Goal: Task Accomplishment & Management: Manage account settings

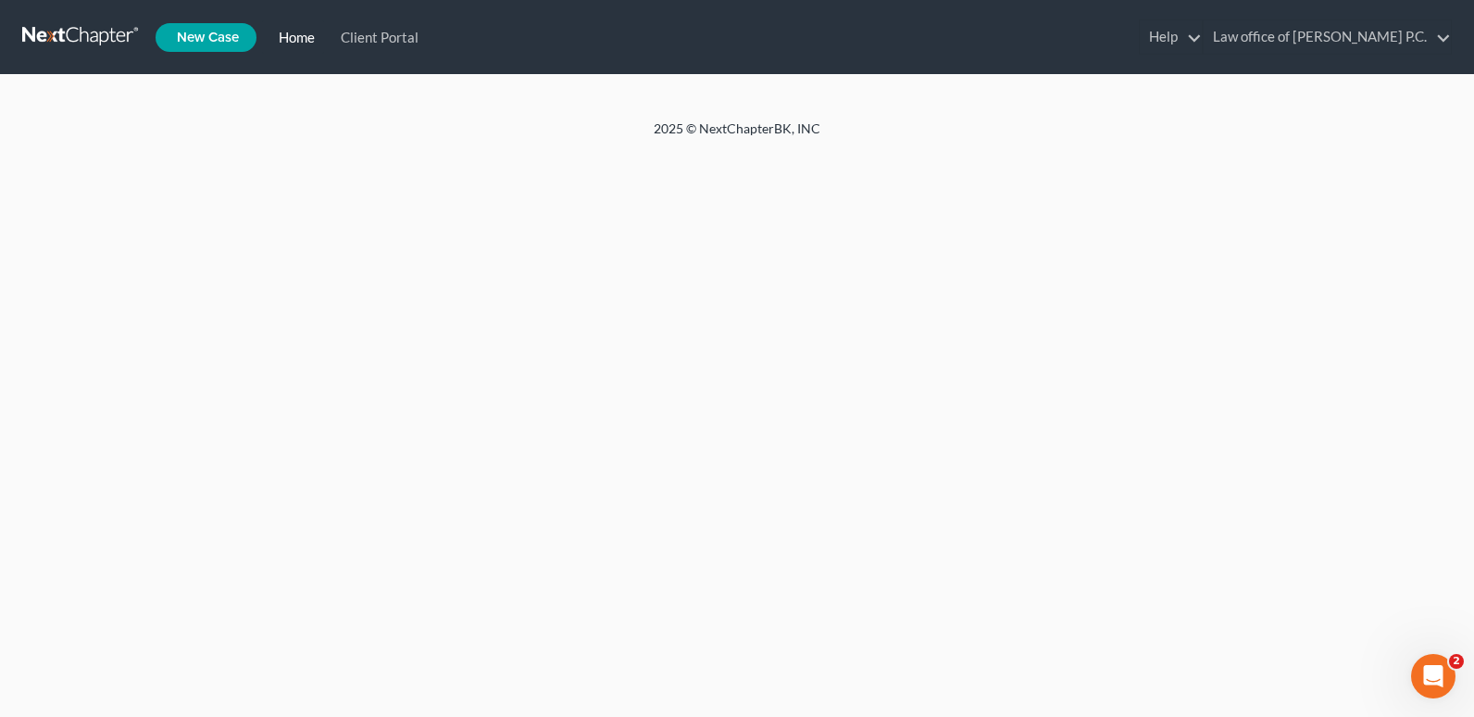
click at [306, 42] on link "Home" at bounding box center [293, 36] width 62 height 33
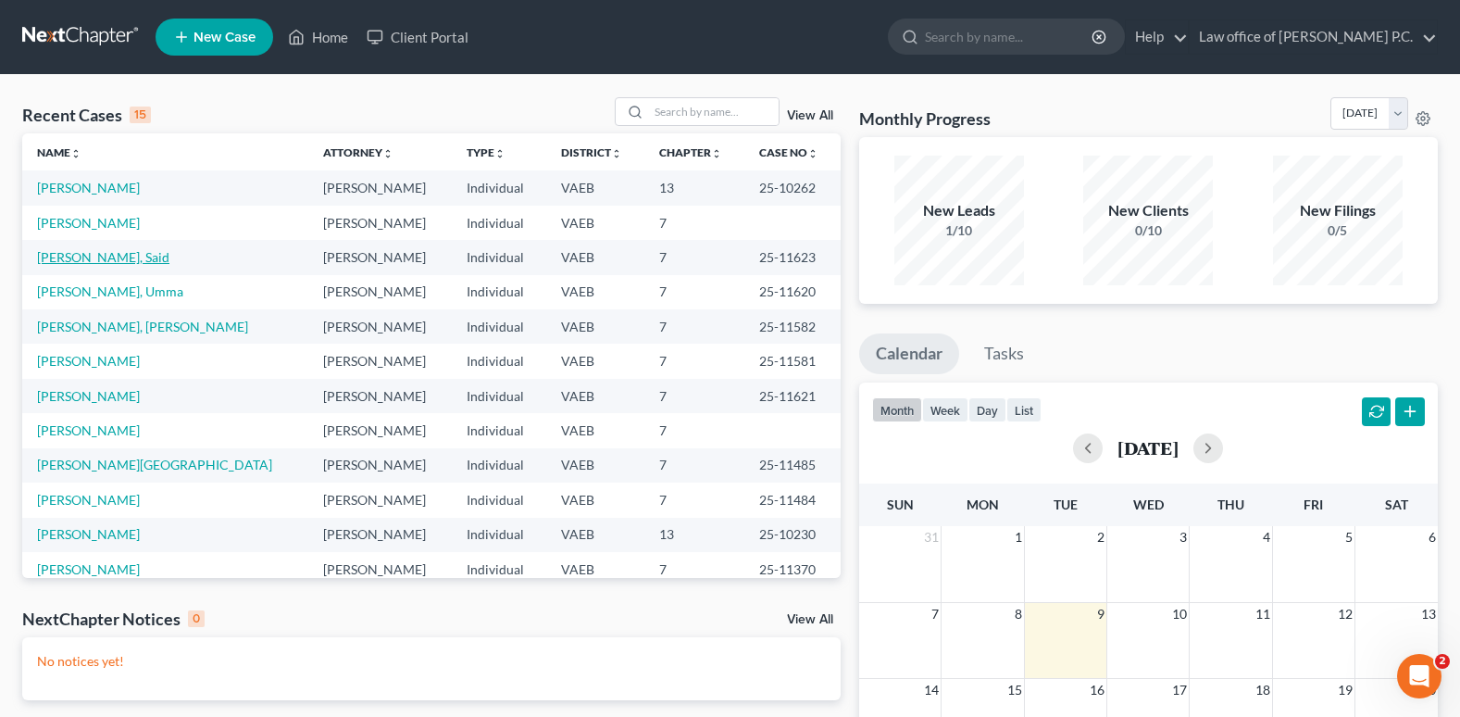
click at [58, 255] on link "[PERSON_NAME], Said" at bounding box center [103, 257] width 132 height 16
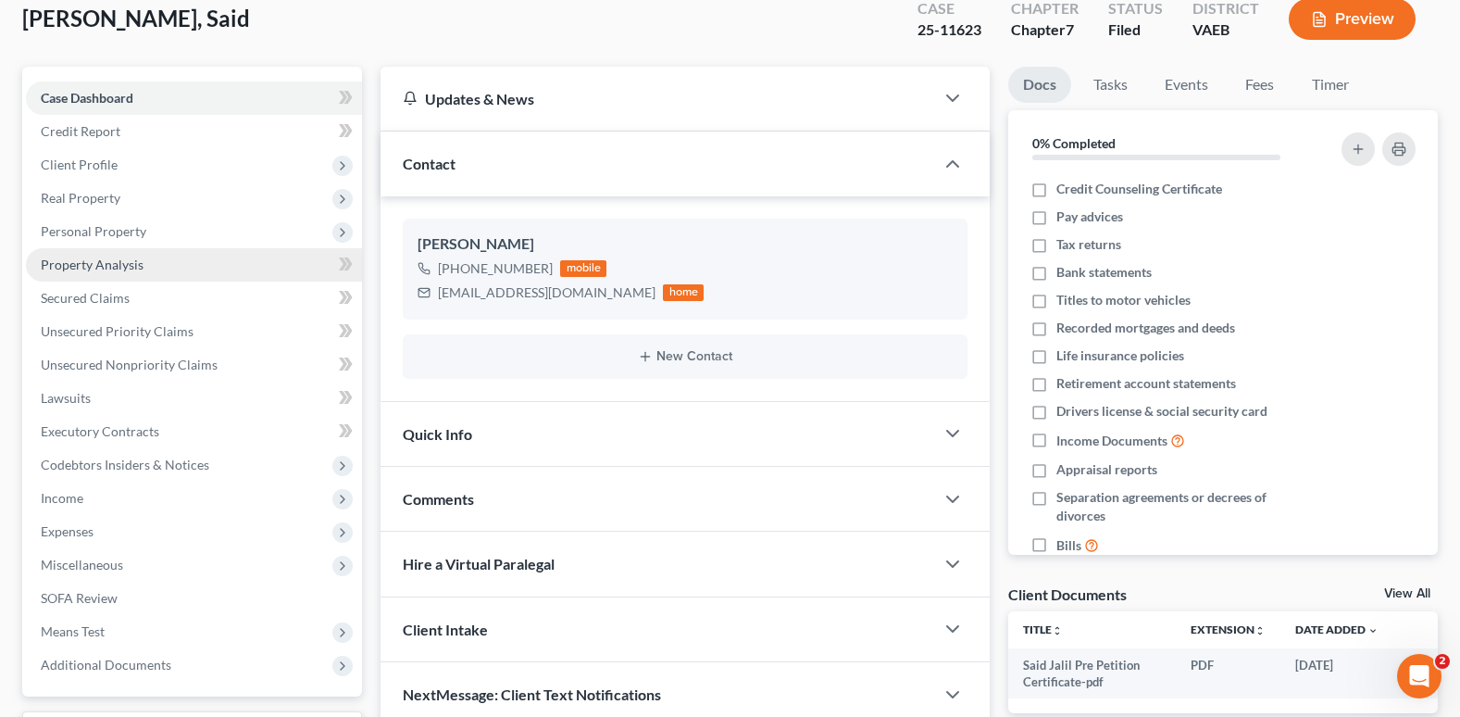
scroll to position [82, 0]
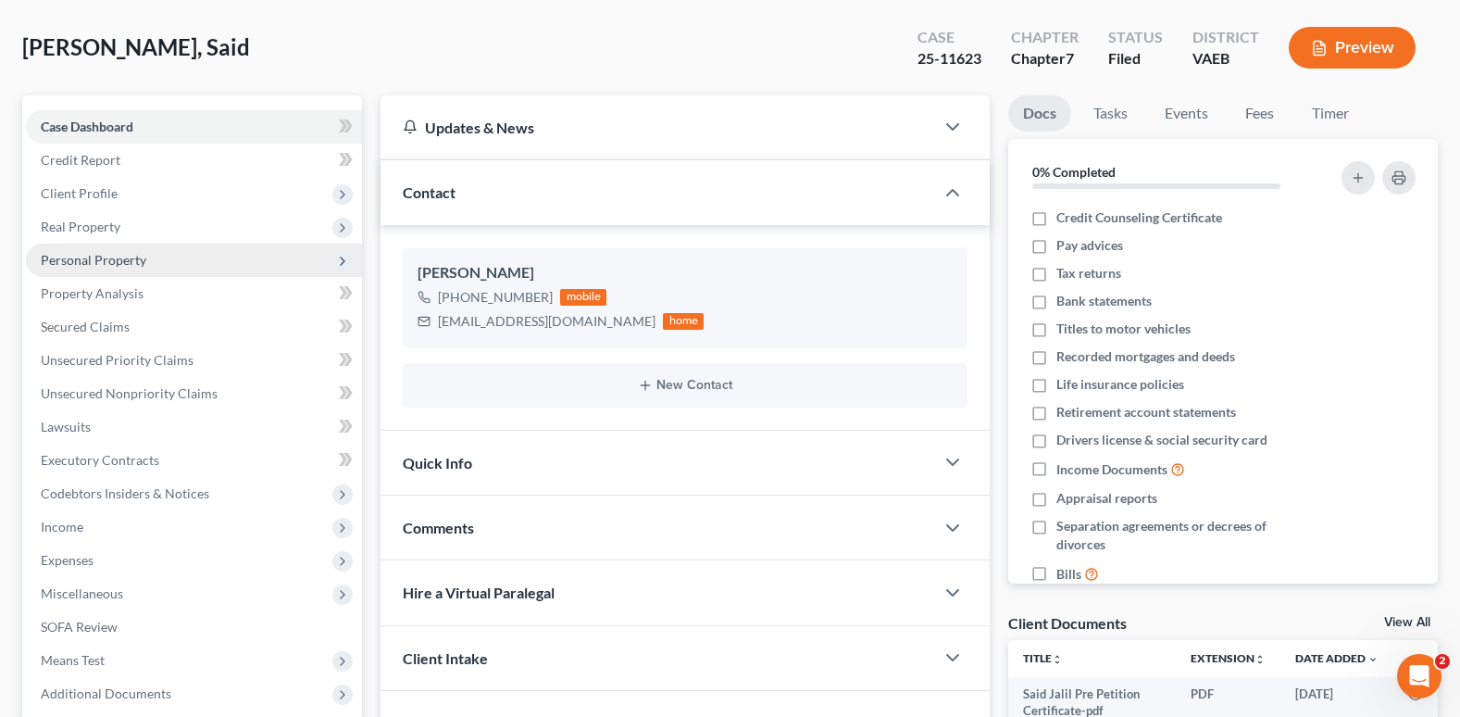
click at [104, 257] on span "Personal Property" at bounding box center [94, 260] width 106 height 16
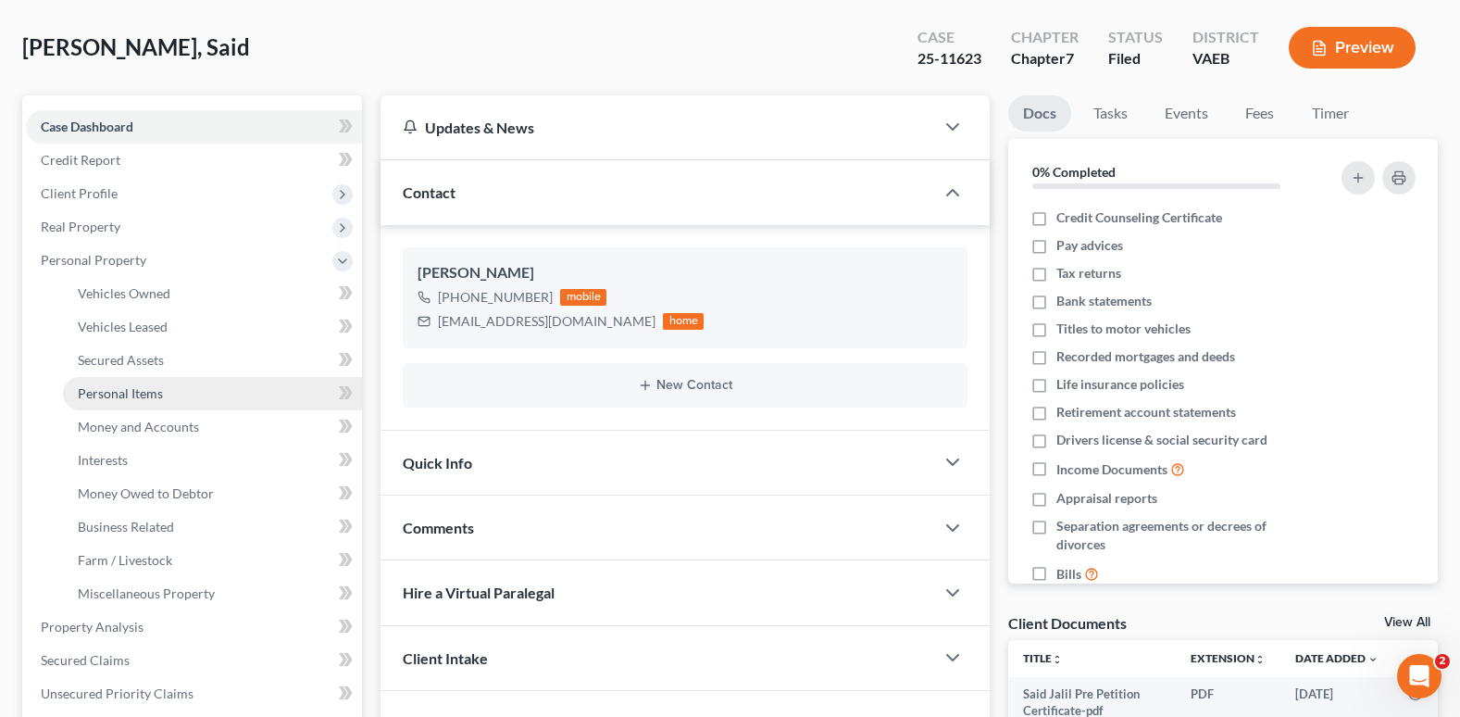
click at [114, 397] on span "Personal Items" at bounding box center [120, 393] width 85 height 16
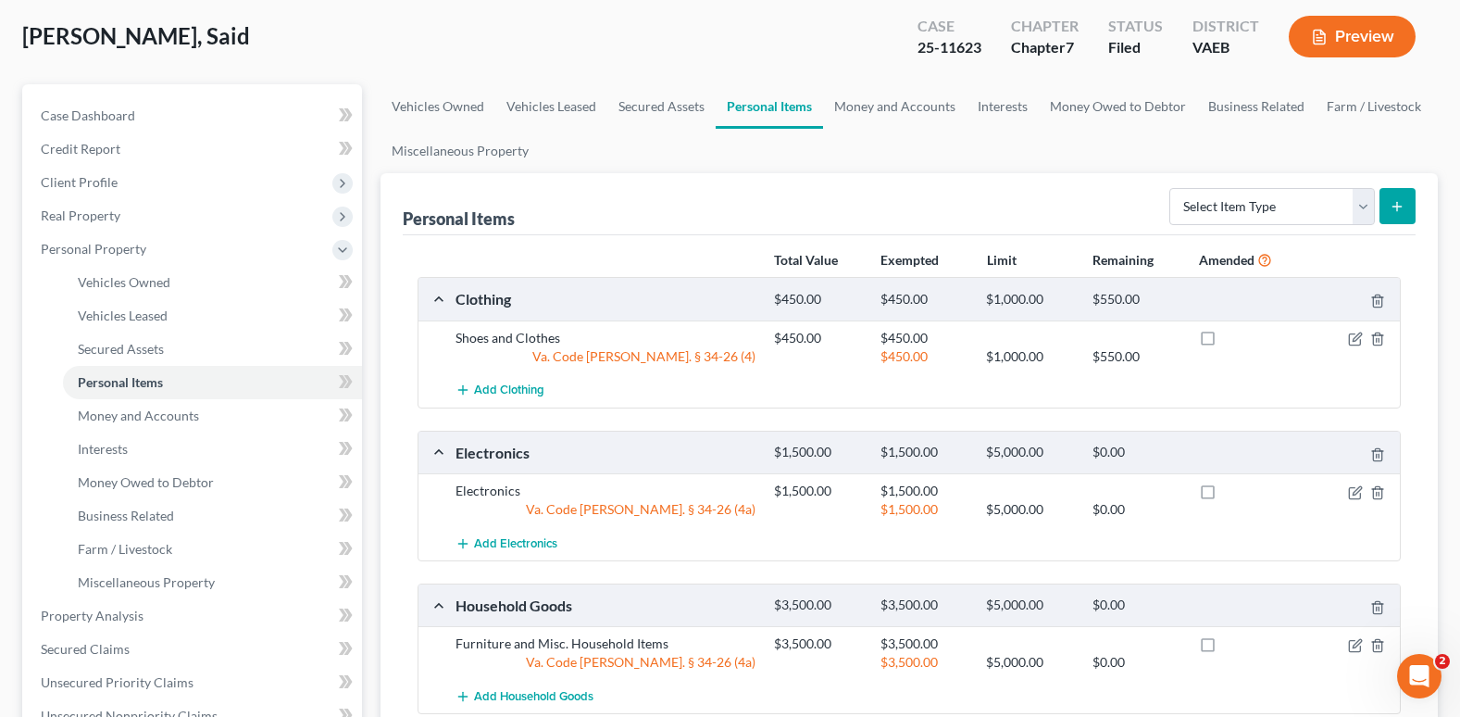
scroll to position [93, 0]
click at [891, 108] on link "Money and Accounts" at bounding box center [895, 107] width 144 height 44
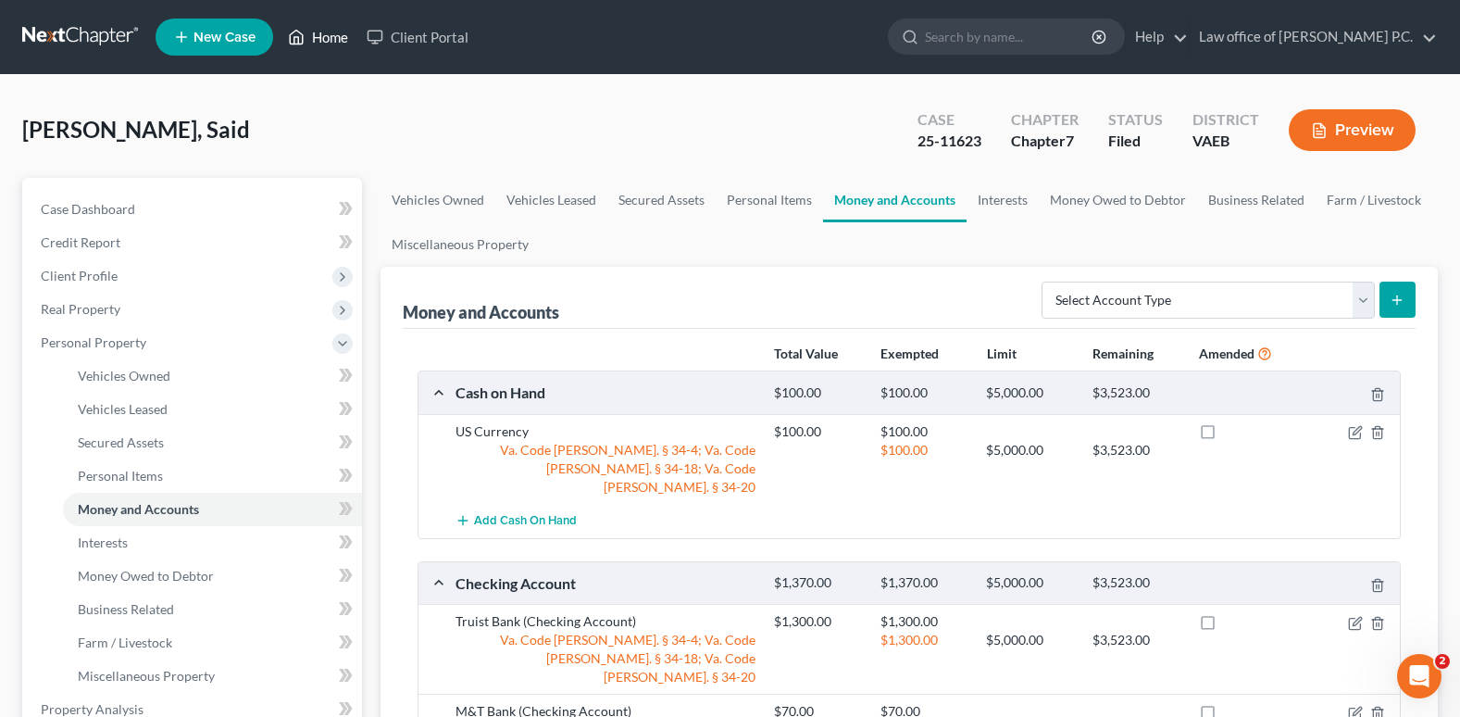
click at [319, 37] on link "Home" at bounding box center [318, 36] width 79 height 33
